Goal: Information Seeking & Learning: Learn about a topic

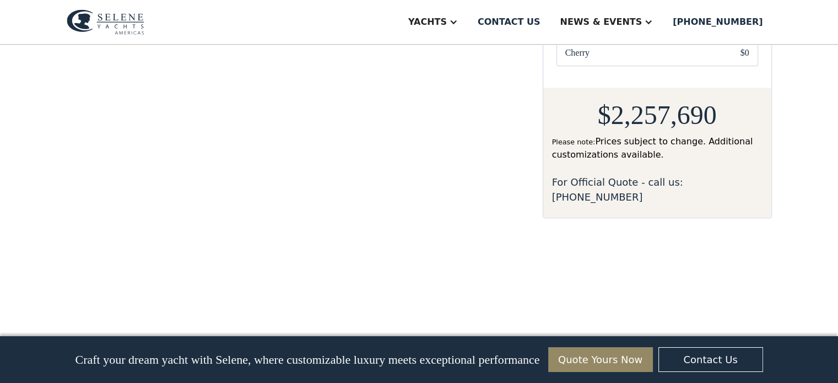
scroll to position [936, 0]
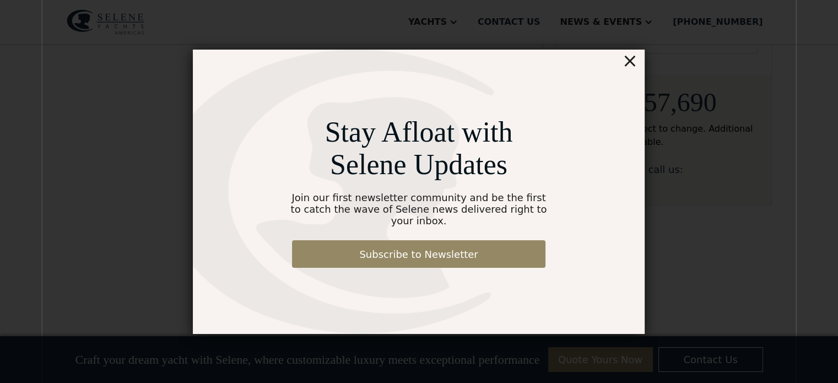
click at [629, 69] on div "×" at bounding box center [630, 61] width 16 height 22
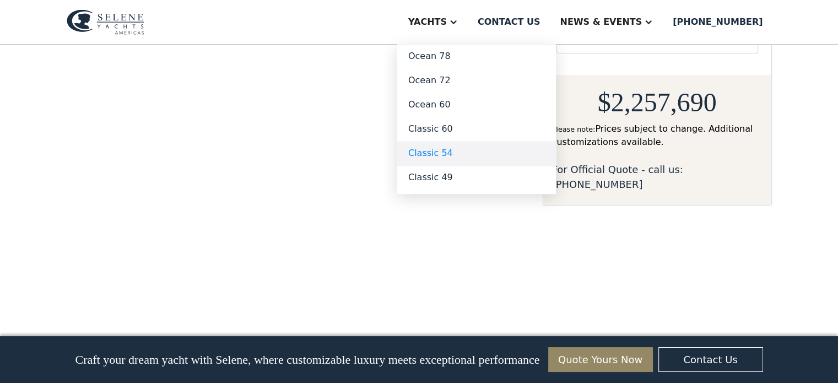
click at [482, 149] on link "Classic 54" at bounding box center [476, 153] width 159 height 24
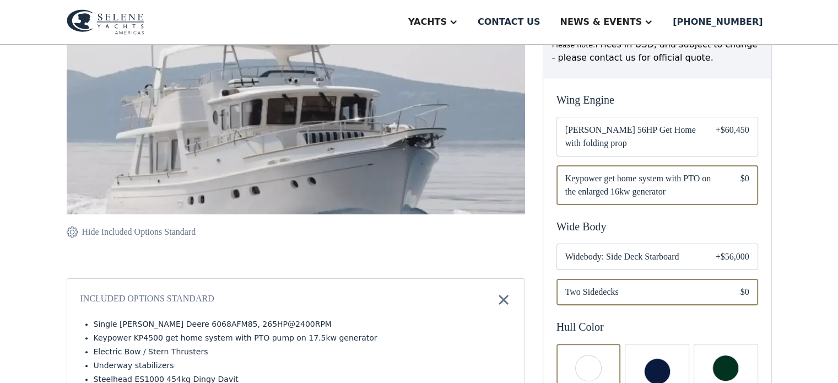
scroll to position [220, 0]
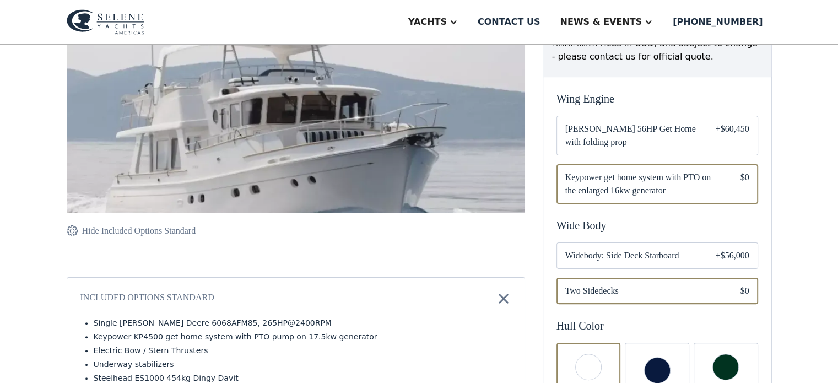
click at [313, 111] on img at bounding box center [296, 97] width 458 height 329
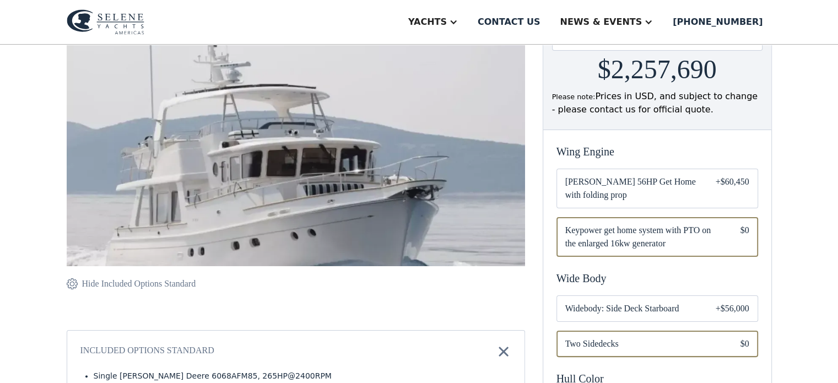
scroll to position [165, 0]
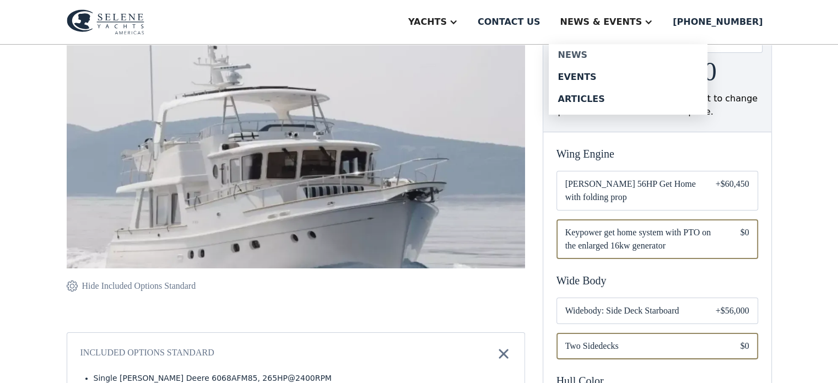
click at [612, 51] on div "News" at bounding box center [627, 55] width 141 height 9
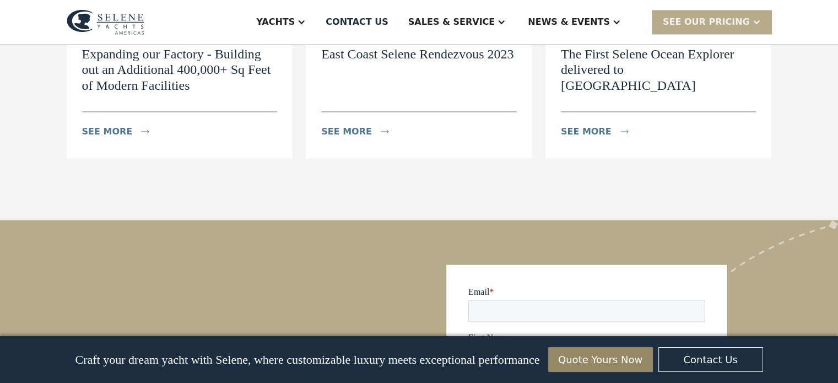
scroll to position [1762, 0]
